Goal: Entertainment & Leisure: Consume media (video, audio)

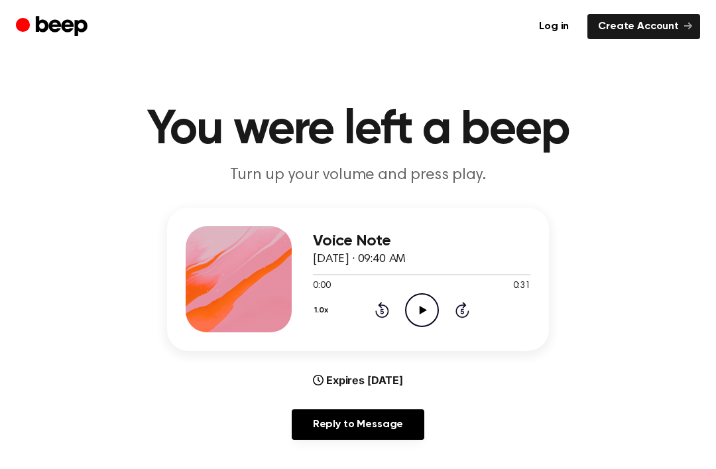
click at [420, 309] on icon at bounding box center [422, 310] width 7 height 9
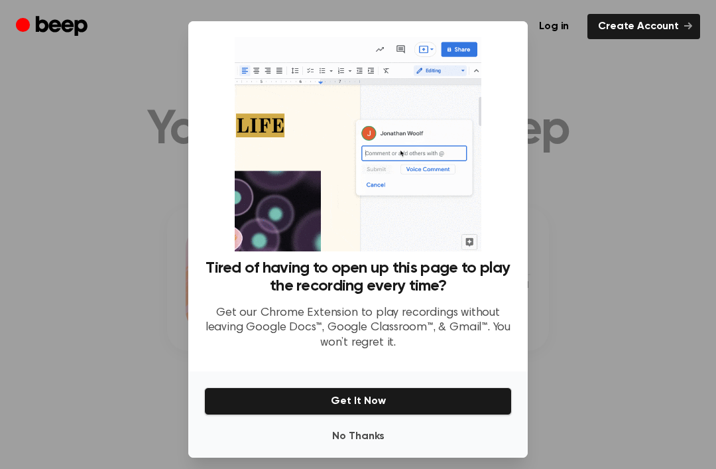
click at [537, 214] on div at bounding box center [358, 234] width 716 height 469
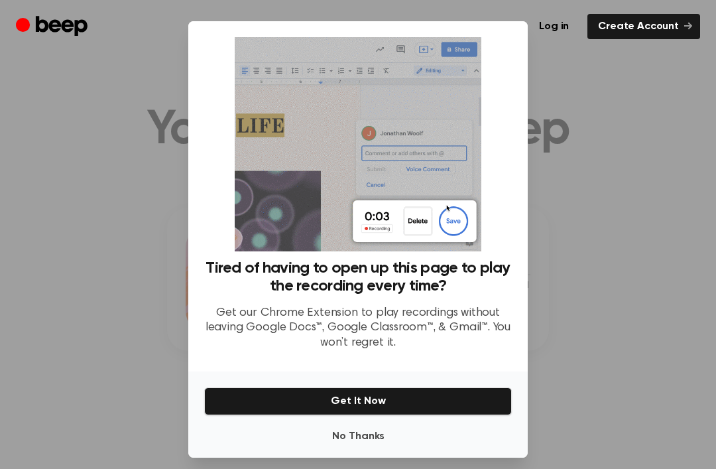
click at [113, 267] on div at bounding box center [358, 234] width 716 height 469
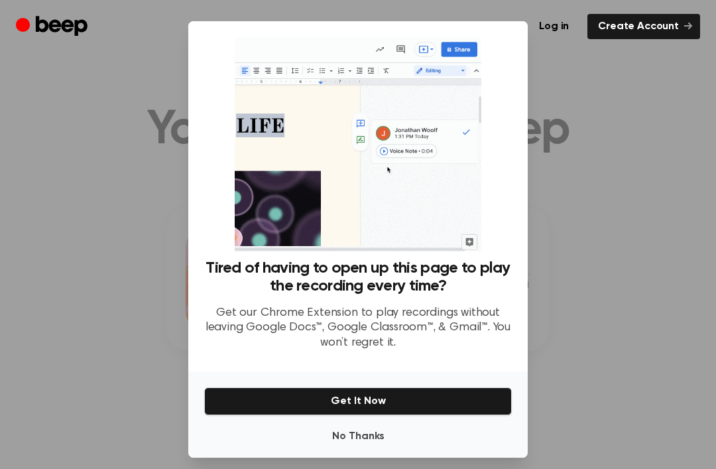
click at [157, 428] on div at bounding box center [358, 234] width 716 height 469
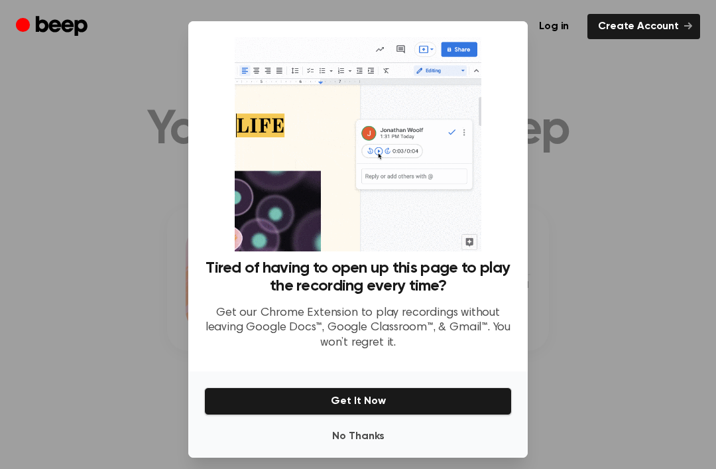
click at [111, 414] on div at bounding box center [358, 234] width 716 height 469
click at [367, 450] on button "No Thanks" at bounding box center [358, 436] width 308 height 27
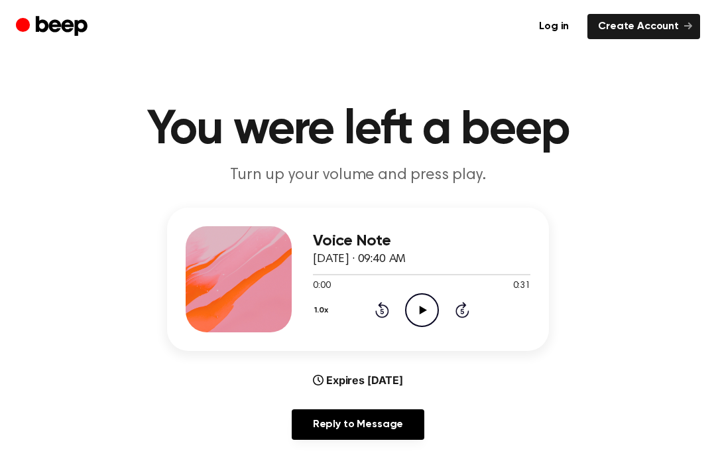
click at [532, 430] on div "Reply to Message" at bounding box center [358, 429] width 382 height 41
click at [420, 313] on icon at bounding box center [422, 310] width 7 height 9
click at [428, 319] on icon "Play Audio" at bounding box center [422, 310] width 34 height 34
click at [424, 318] on icon "Play Audio" at bounding box center [422, 310] width 34 height 34
click at [422, 327] on div "Voice Note [DATE] · 09:40 AM 0:09 0:31 Your browser does not support the [objec…" at bounding box center [422, 279] width 218 height 106
